Goal: Information Seeking & Learning: Find specific fact

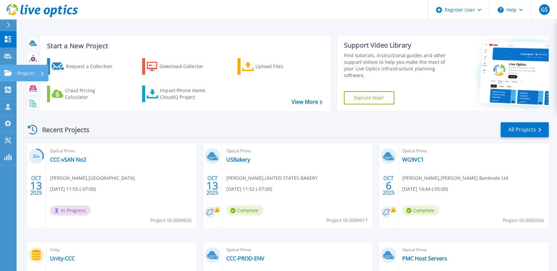
click at [9, 72] on icon at bounding box center [8, 73] width 8 height 6
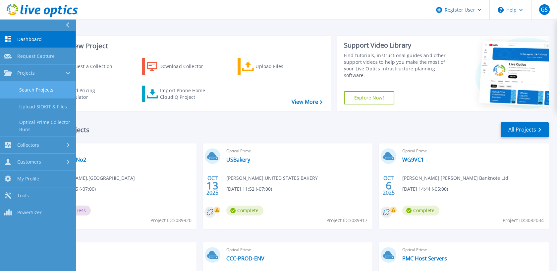
click at [33, 89] on link "Search Projects" at bounding box center [37, 90] width 75 height 17
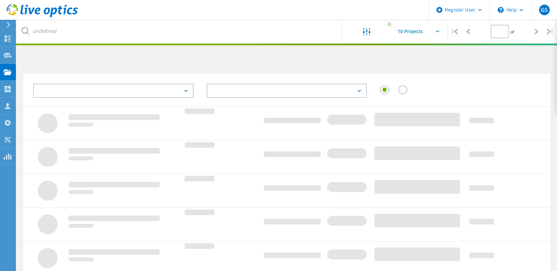
type input "1"
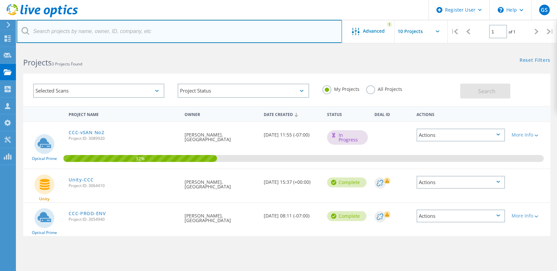
click at [134, 38] on input "text" at bounding box center [179, 31] width 325 height 23
type input "justin brown"
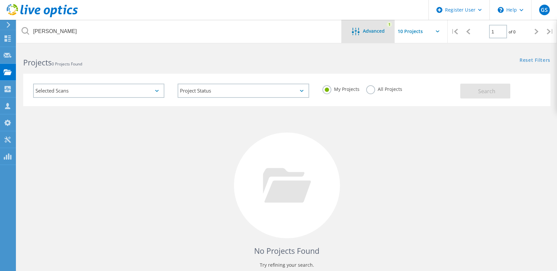
click at [362, 35] on div at bounding box center [357, 32] width 11 height 8
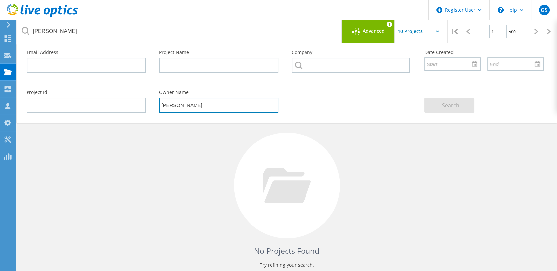
click at [209, 101] on input "seth allums" at bounding box center [218, 105] width 119 height 15
type input "Justin Brown"
click at [265, 139] on div at bounding box center [287, 186] width 106 height 106
click at [176, 173] on div "No Projects Found Try refining your search." at bounding box center [286, 191] width 527 height 171
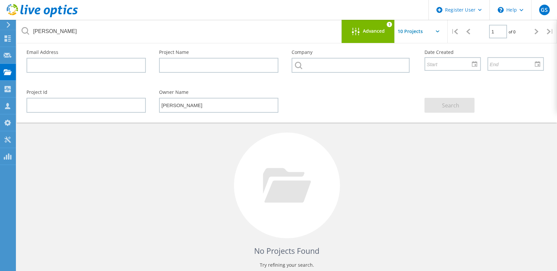
click at [372, 31] on span "Advanced" at bounding box center [374, 31] width 22 height 5
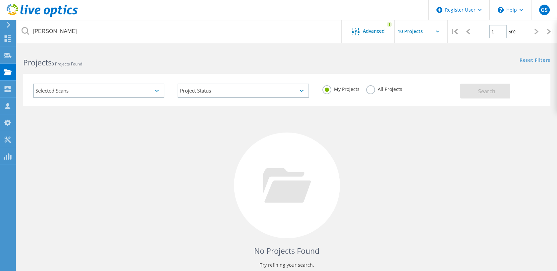
click at [368, 91] on label "All Projects" at bounding box center [384, 88] width 36 height 6
click at [0, 0] on input "All Projects" at bounding box center [0, 0] width 0 height 0
click at [477, 97] on button "Search" at bounding box center [485, 91] width 50 height 15
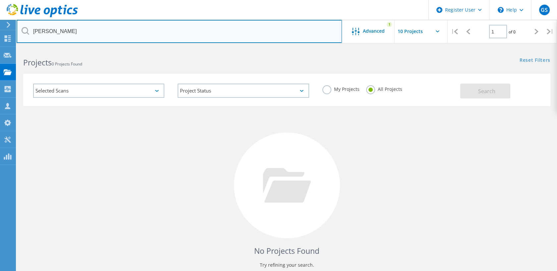
click at [178, 31] on input "justin brown" at bounding box center [179, 31] width 325 height 23
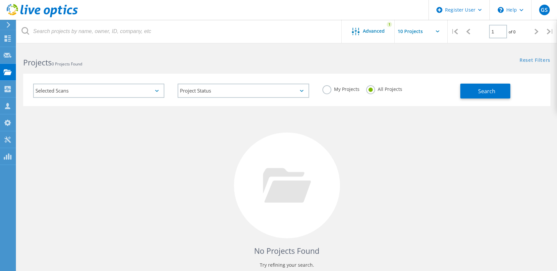
click at [342, 174] on div "No Projects Found Try refining your search." at bounding box center [286, 191] width 527 height 171
click at [472, 86] on button "Search" at bounding box center [485, 91] width 50 height 15
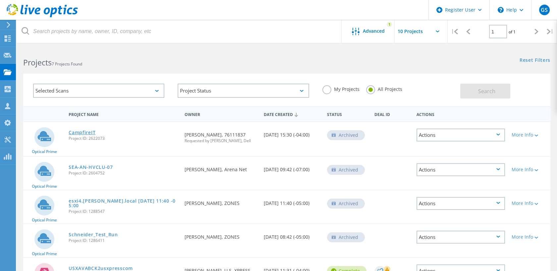
click at [91, 131] on link "CampfireIT" at bounding box center [82, 132] width 27 height 5
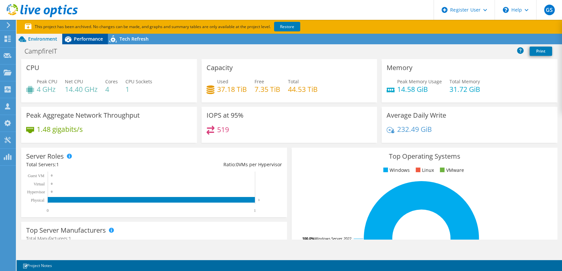
click at [83, 39] on span "Performance" at bounding box center [88, 39] width 29 height 6
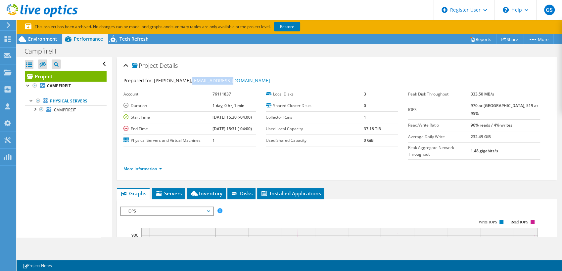
copy link "[EMAIL_ADDRESS][DOMAIN_NAME]"
drag, startPoint x: 222, startPoint y: 82, endPoint x: 182, endPoint y: 79, distance: 40.2
click at [182, 79] on div "Prepared for: Justin Brown, justinb@cfi2.com" at bounding box center [336, 81] width 427 height 8
click at [8, 74] on use at bounding box center [8, 73] width 8 height 6
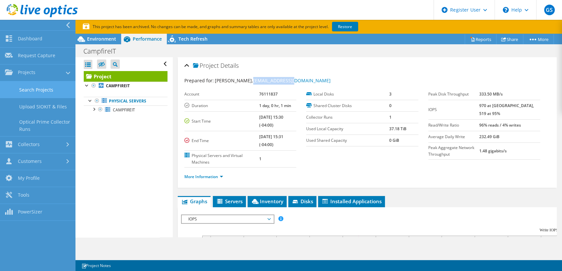
click at [24, 93] on link "Search Projects" at bounding box center [37, 89] width 75 height 17
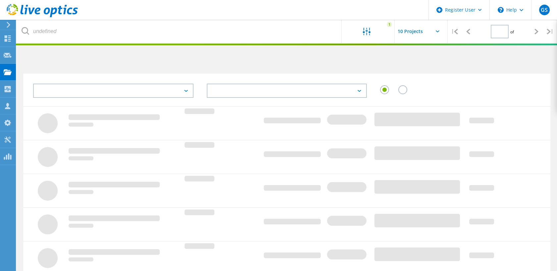
type input "1"
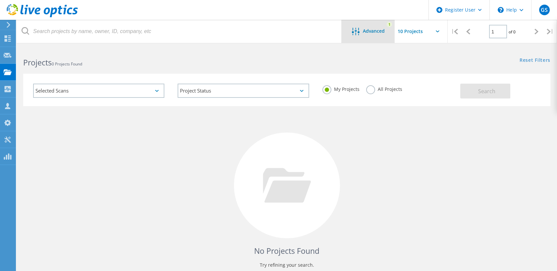
click at [381, 29] on span "Advanced" at bounding box center [374, 31] width 22 height 5
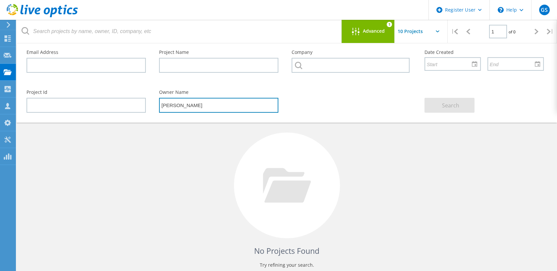
click at [196, 107] on input "[PERSON_NAME]" at bounding box center [218, 105] width 119 height 15
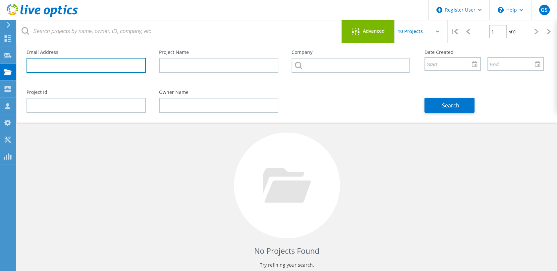
click at [83, 61] on input "text" at bounding box center [85, 65] width 119 height 15
paste input "[EMAIL_ADDRESS][DOMAIN_NAME]"
type input "[EMAIL_ADDRESS][DOMAIN_NAME]"
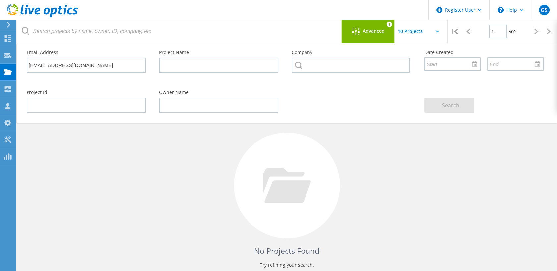
click at [344, 128] on div "No Projects Found Try refining your search." at bounding box center [286, 191] width 527 height 171
click at [362, 34] on div at bounding box center [357, 32] width 11 height 8
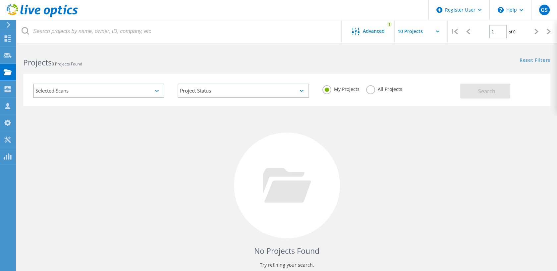
click at [374, 91] on label "All Projects" at bounding box center [384, 88] width 36 height 6
click at [0, 0] on input "All Projects" at bounding box center [0, 0] width 0 height 0
click at [496, 91] on button "Search" at bounding box center [485, 91] width 50 height 15
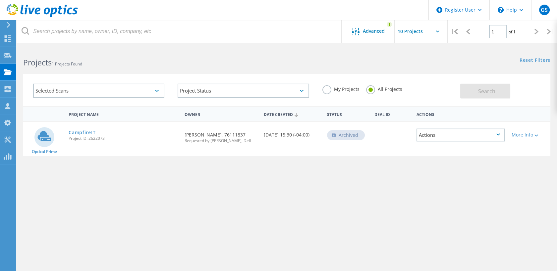
click at [479, 66] on div "Selected Scans Project Status In Progress Complete Published Anonymous Archived…" at bounding box center [287, 86] width 540 height 41
